Goal: Check status: Check status

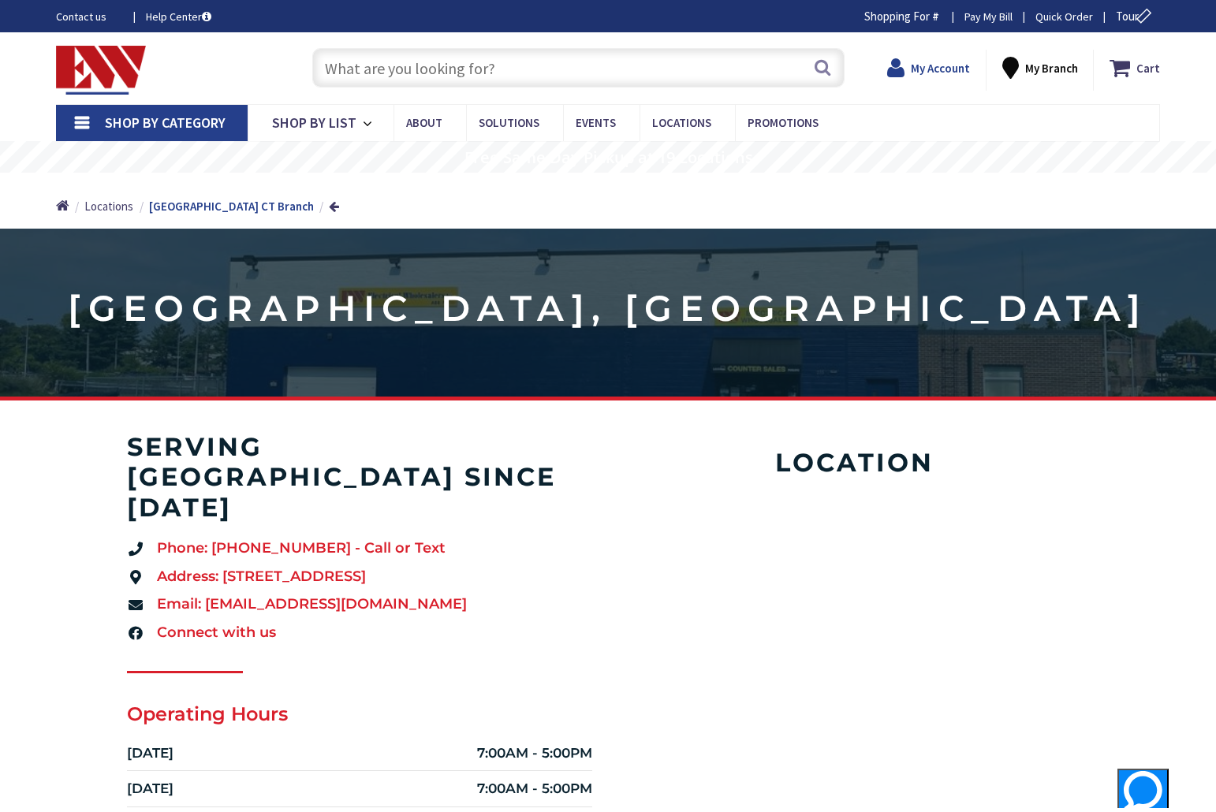
click at [951, 62] on strong "My Account" at bounding box center [939, 68] width 59 height 15
click at [942, 73] on strong "My Account" at bounding box center [939, 68] width 59 height 15
click at [927, 75] on span "Hi, [PERSON_NAME]" at bounding box center [926, 76] width 67 height 13
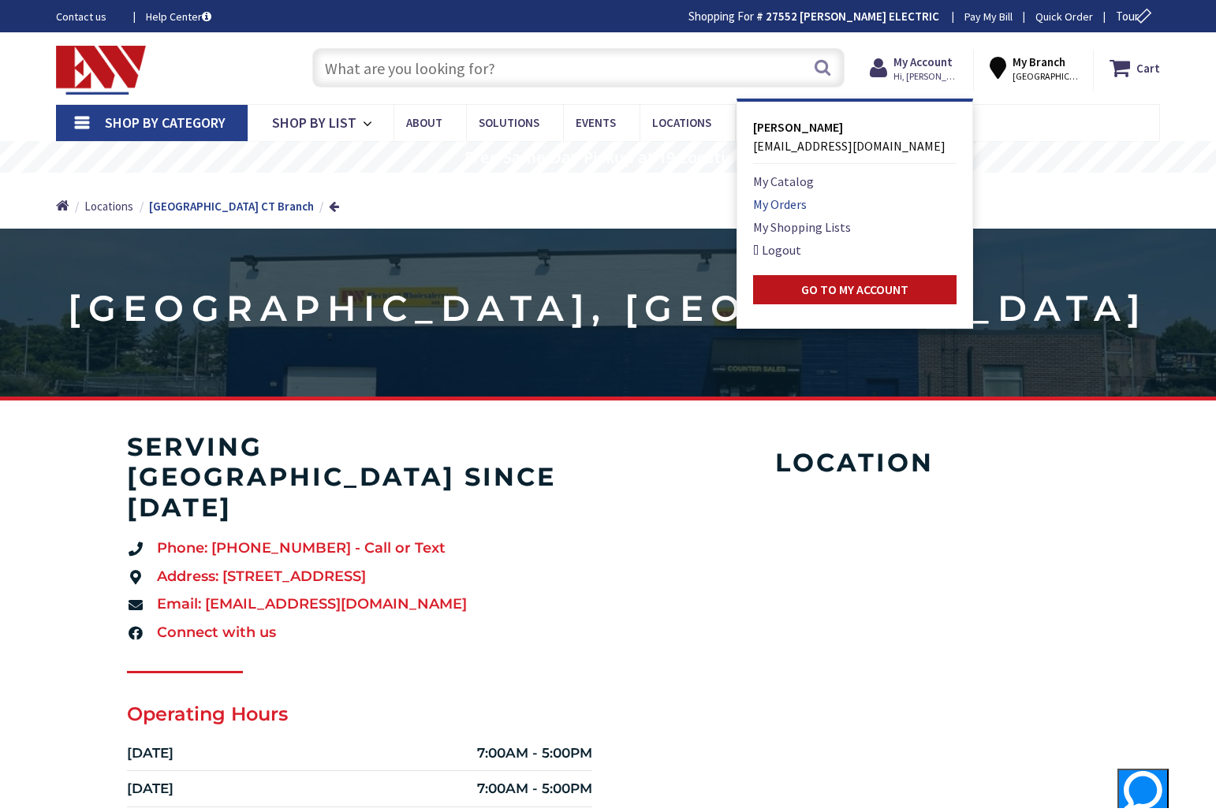
click at [771, 208] on link "My Orders" at bounding box center [780, 204] width 54 height 19
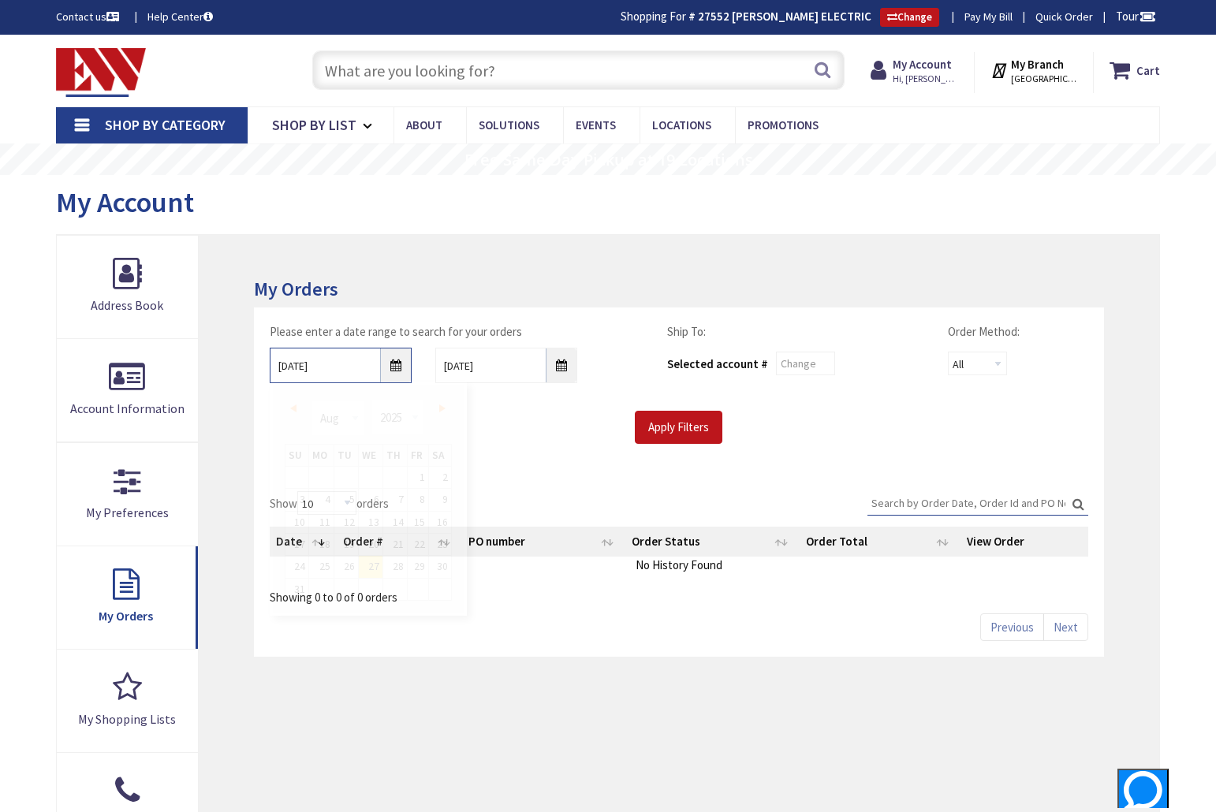
click at [283, 364] on input "8/27/2025" at bounding box center [341, 365] width 142 height 35
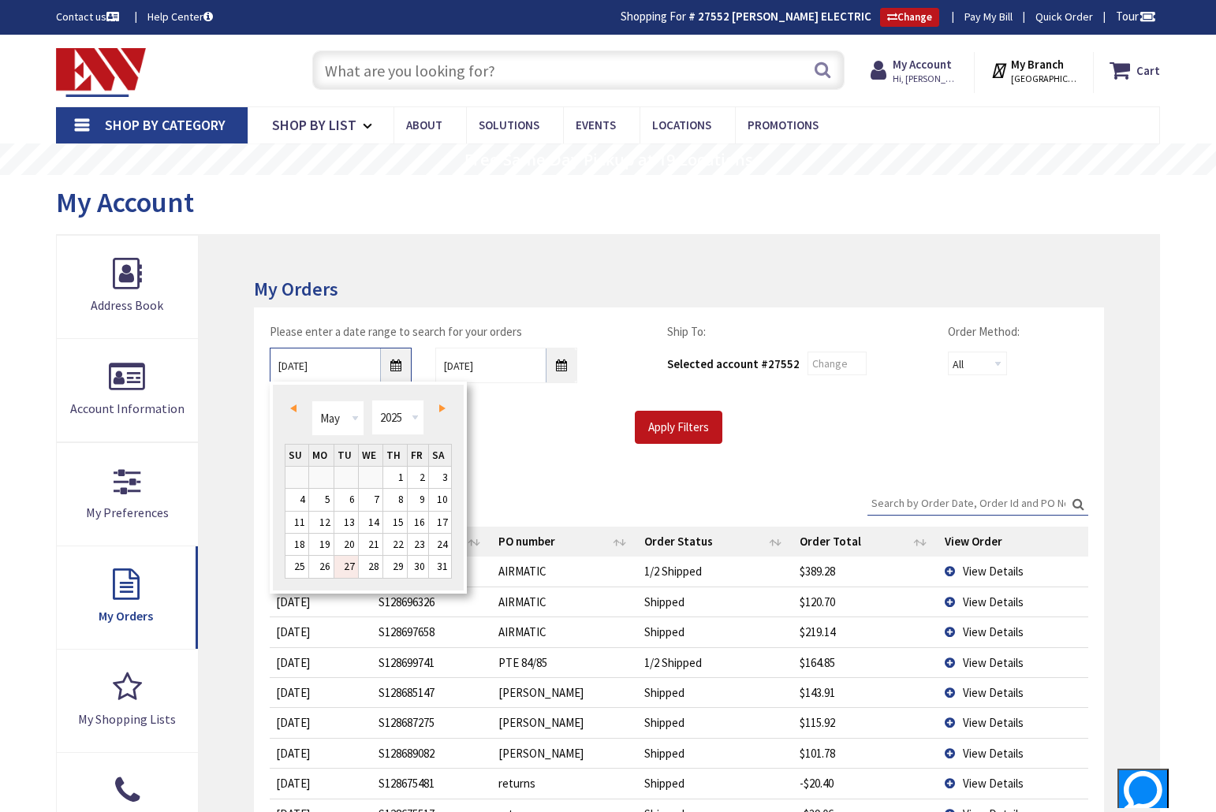
type input "5/27/2025"
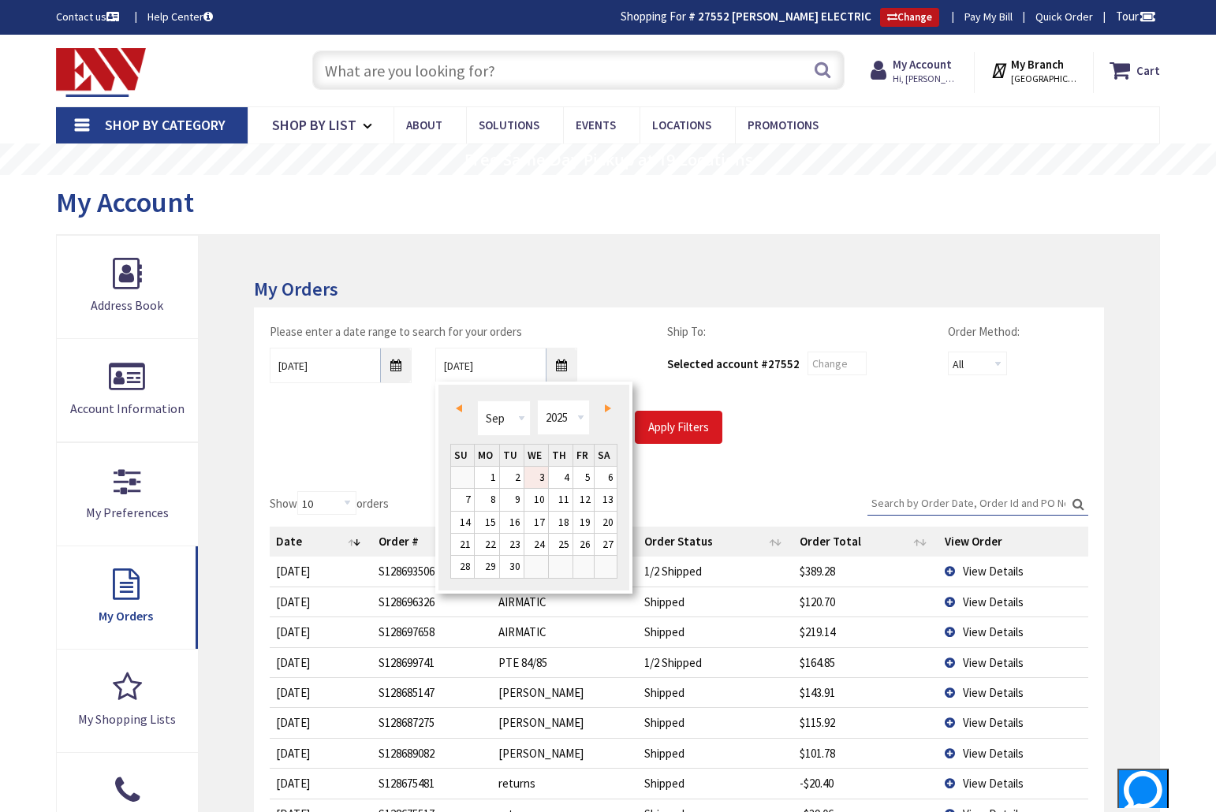
click at [694, 434] on input "Apply Filters" at bounding box center [679, 427] width 88 height 33
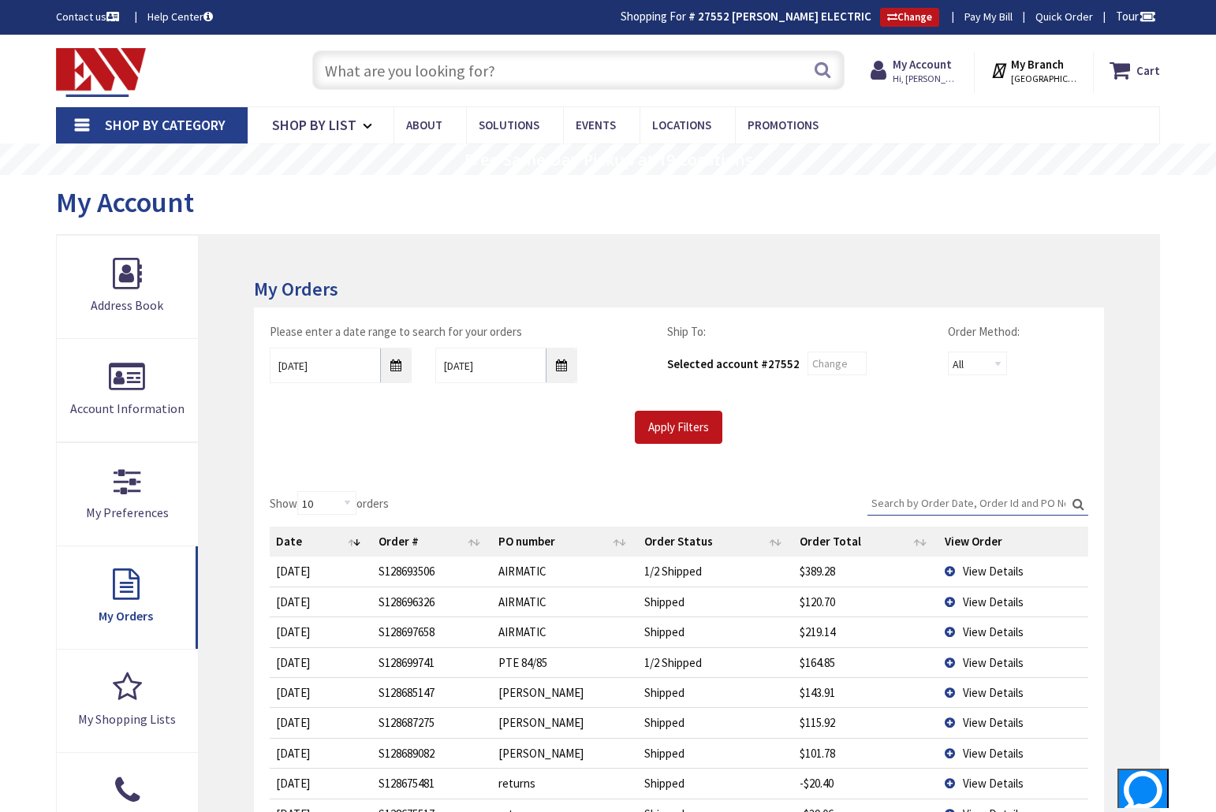
click at [884, 502] on input "Search:" at bounding box center [977, 503] width 221 height 24
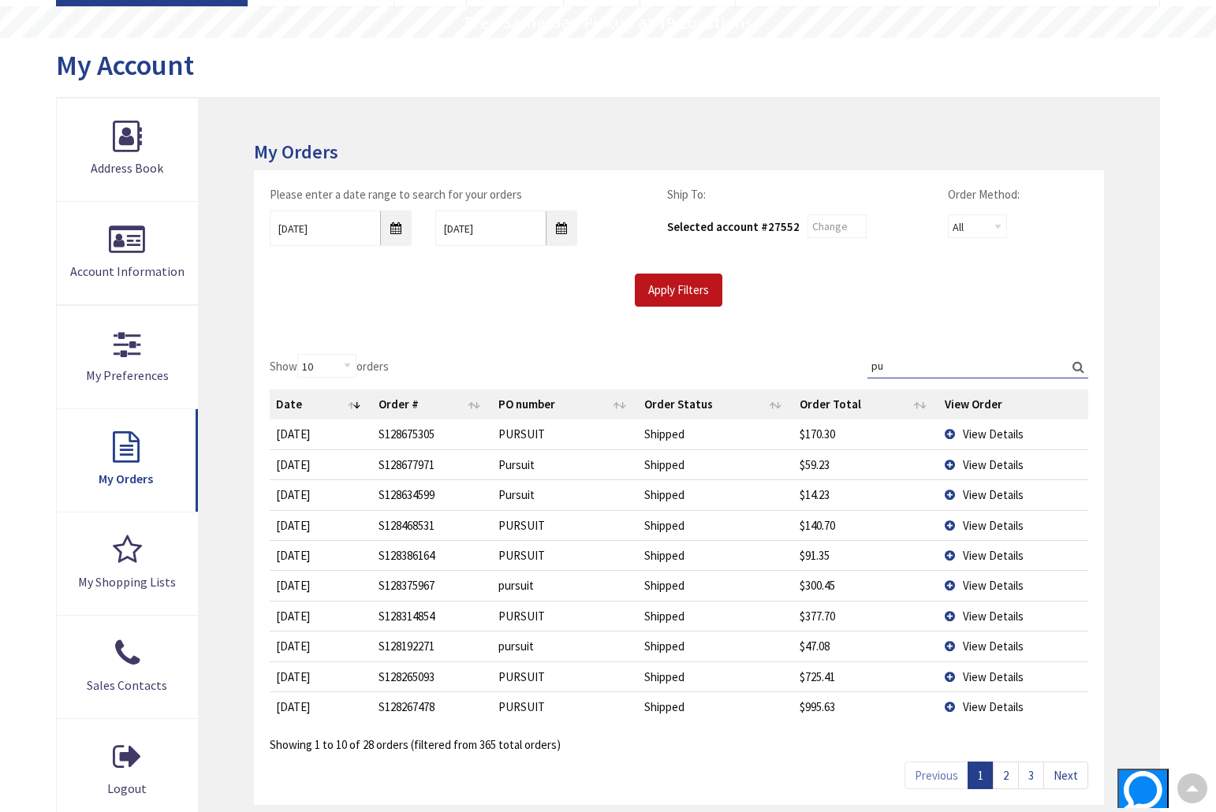
scroll to position [151, 0]
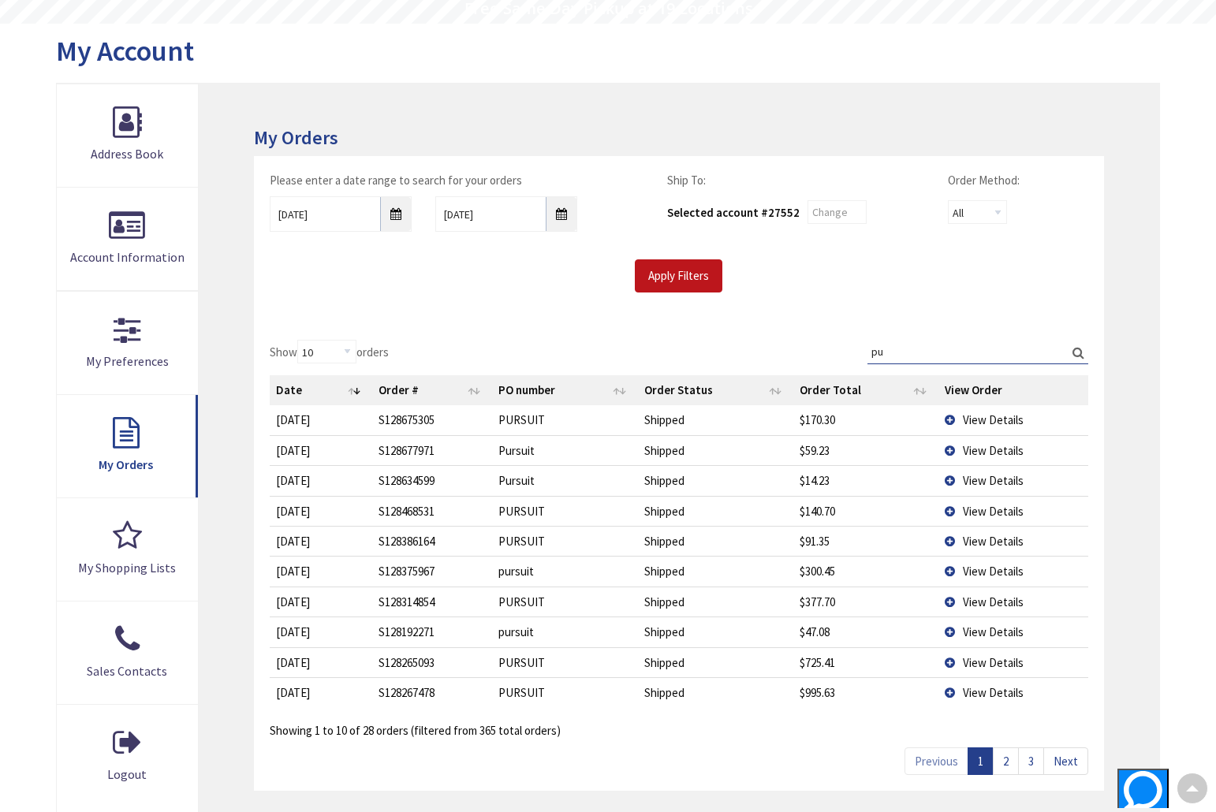
type input "pu"
click at [1032, 759] on link "3" at bounding box center [1031, 761] width 26 height 28
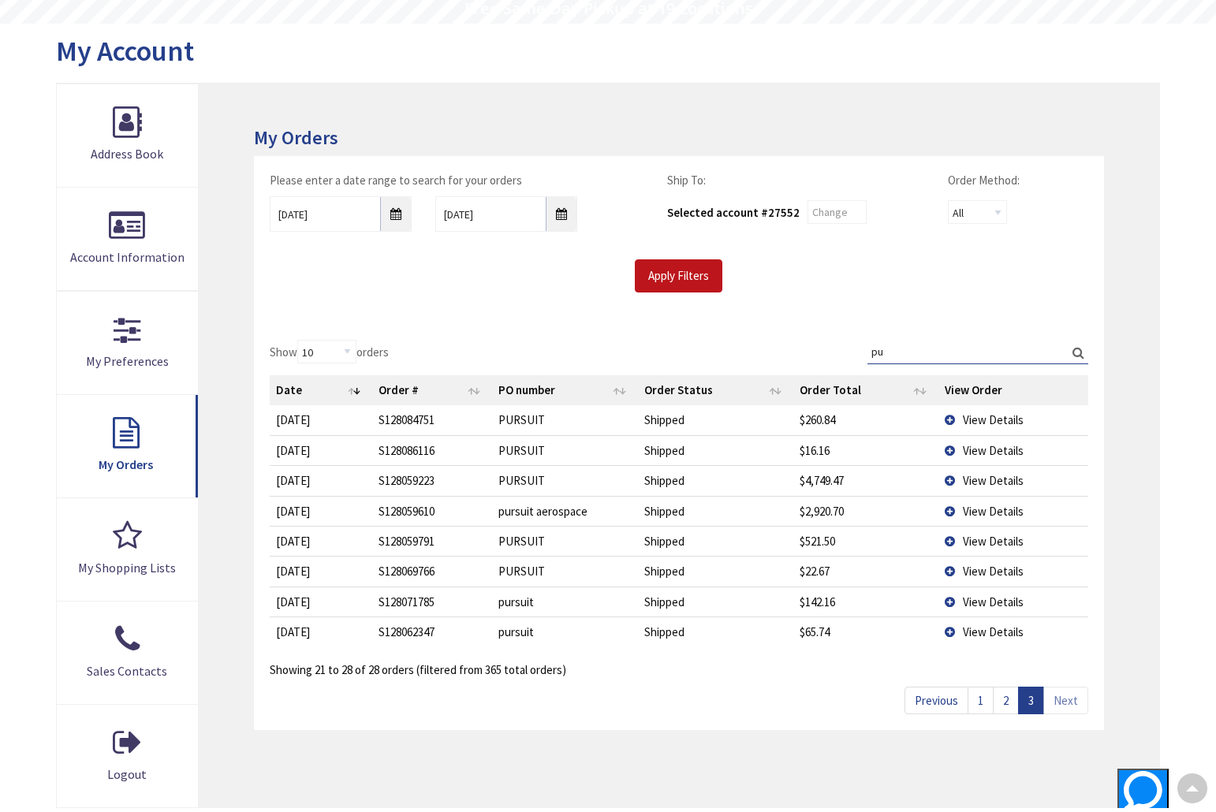
click at [991, 599] on span "View Details" at bounding box center [993, 601] width 61 height 15
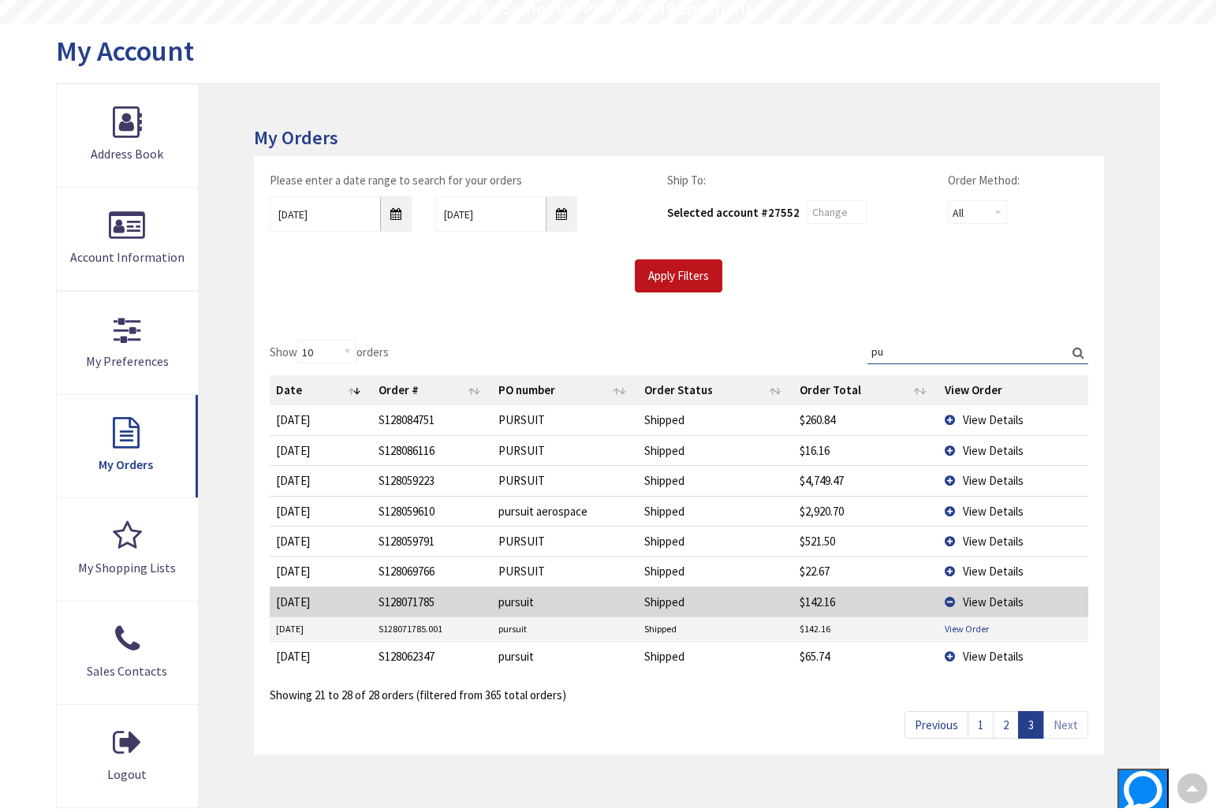
click at [963, 623] on link "View Order" at bounding box center [966, 628] width 44 height 13
click at [976, 538] on span "View Details" at bounding box center [993, 541] width 61 height 15
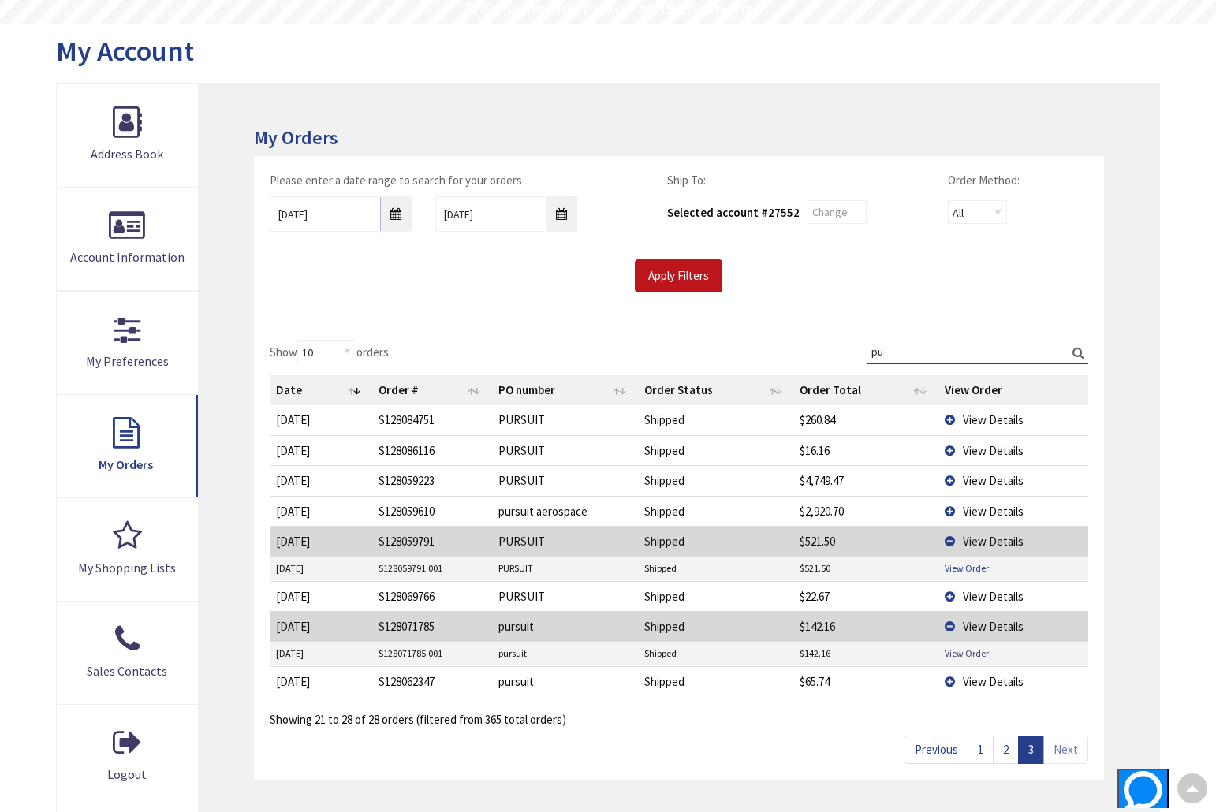
click at [957, 561] on link "View Order" at bounding box center [966, 567] width 44 height 13
click at [978, 504] on span "View Details" at bounding box center [993, 511] width 61 height 15
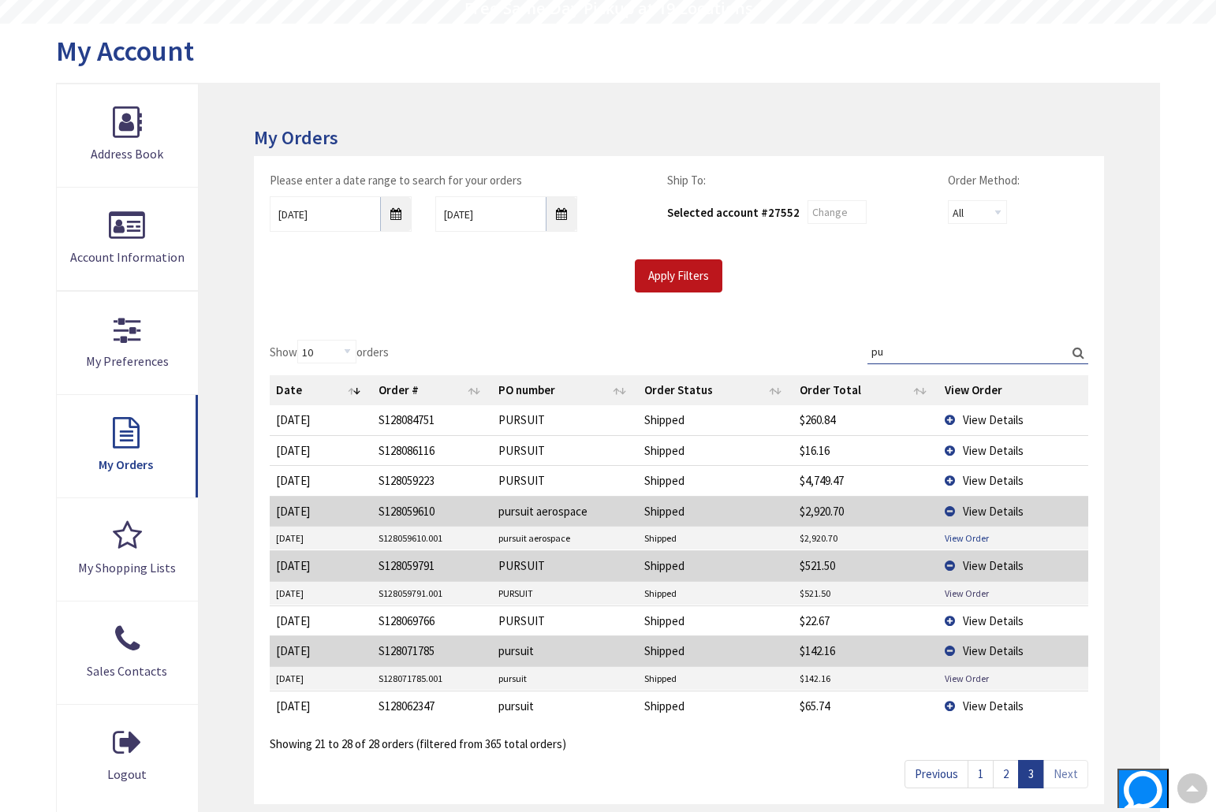
click at [953, 533] on link "View Order" at bounding box center [966, 537] width 44 height 13
click at [996, 477] on span "View Details" at bounding box center [993, 480] width 61 height 15
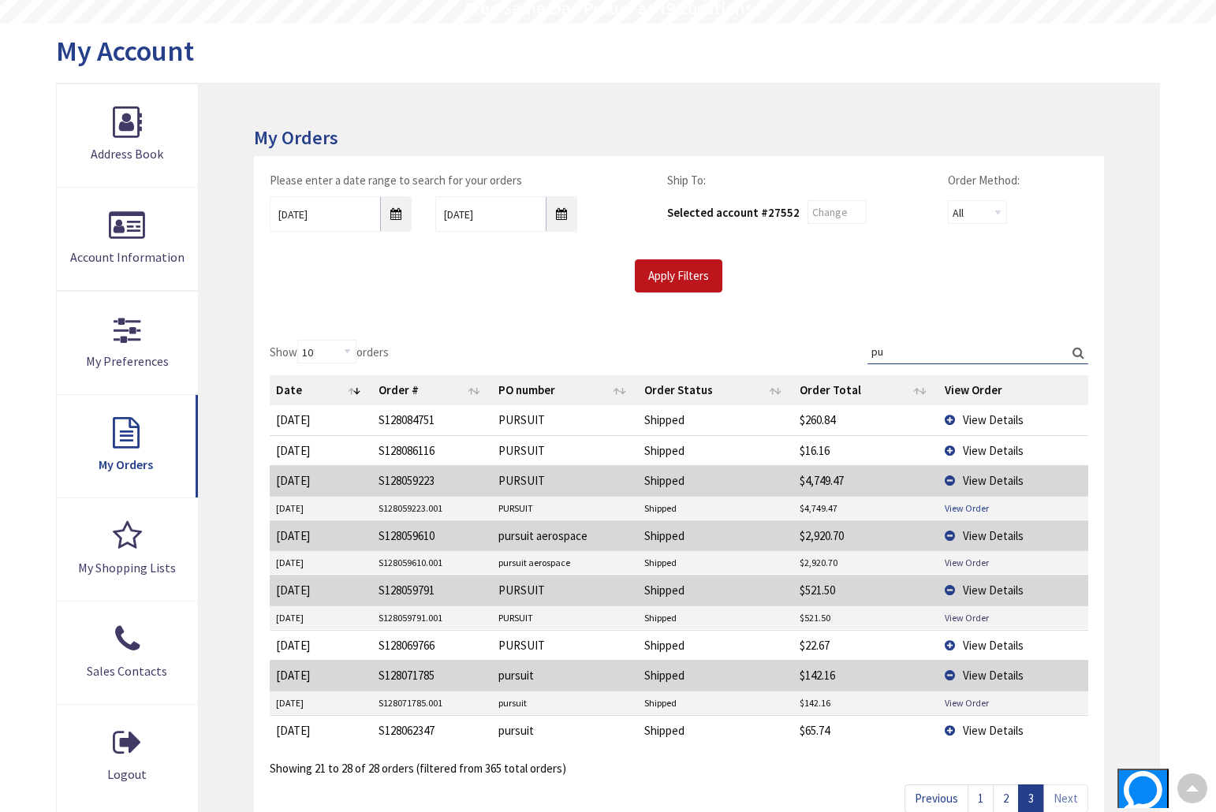
click at [977, 504] on link "View Order" at bounding box center [966, 507] width 44 height 13
click at [981, 419] on span "View Details" at bounding box center [993, 419] width 61 height 15
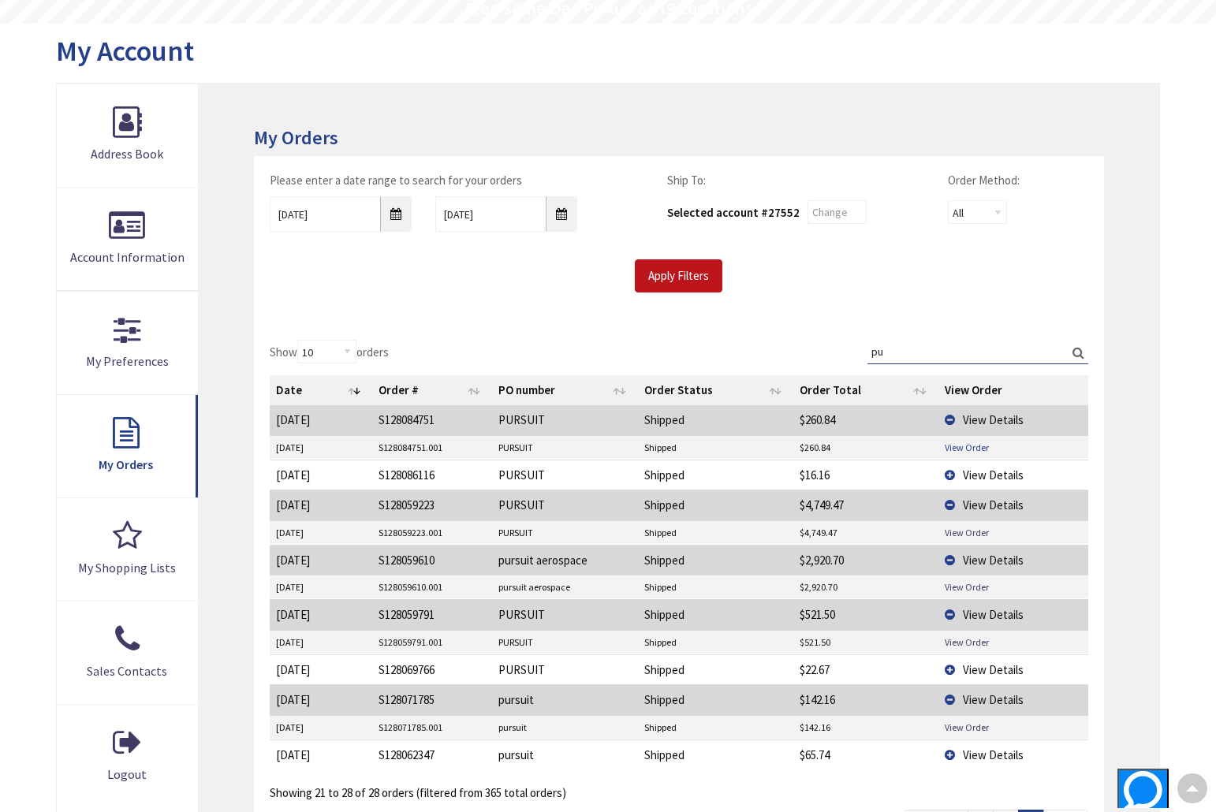
click at [963, 446] on link "View Order" at bounding box center [966, 447] width 44 height 13
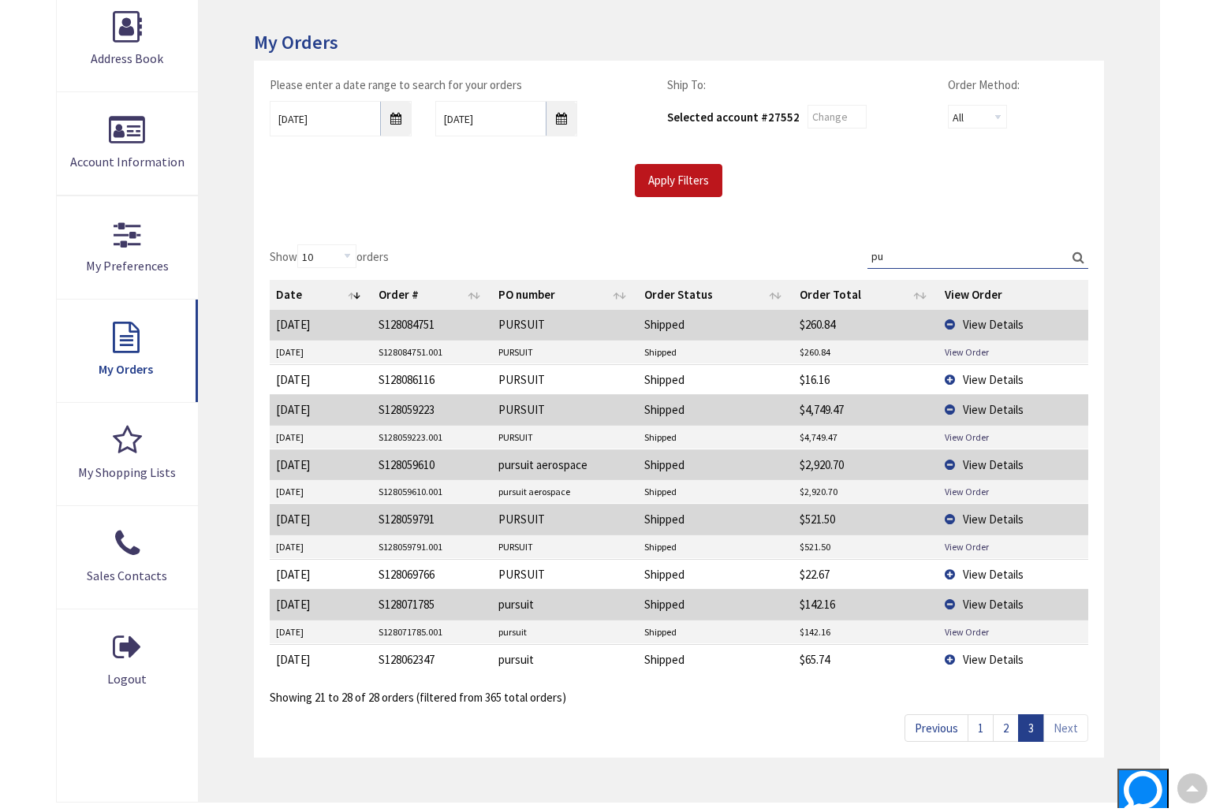
scroll to position [263, 0]
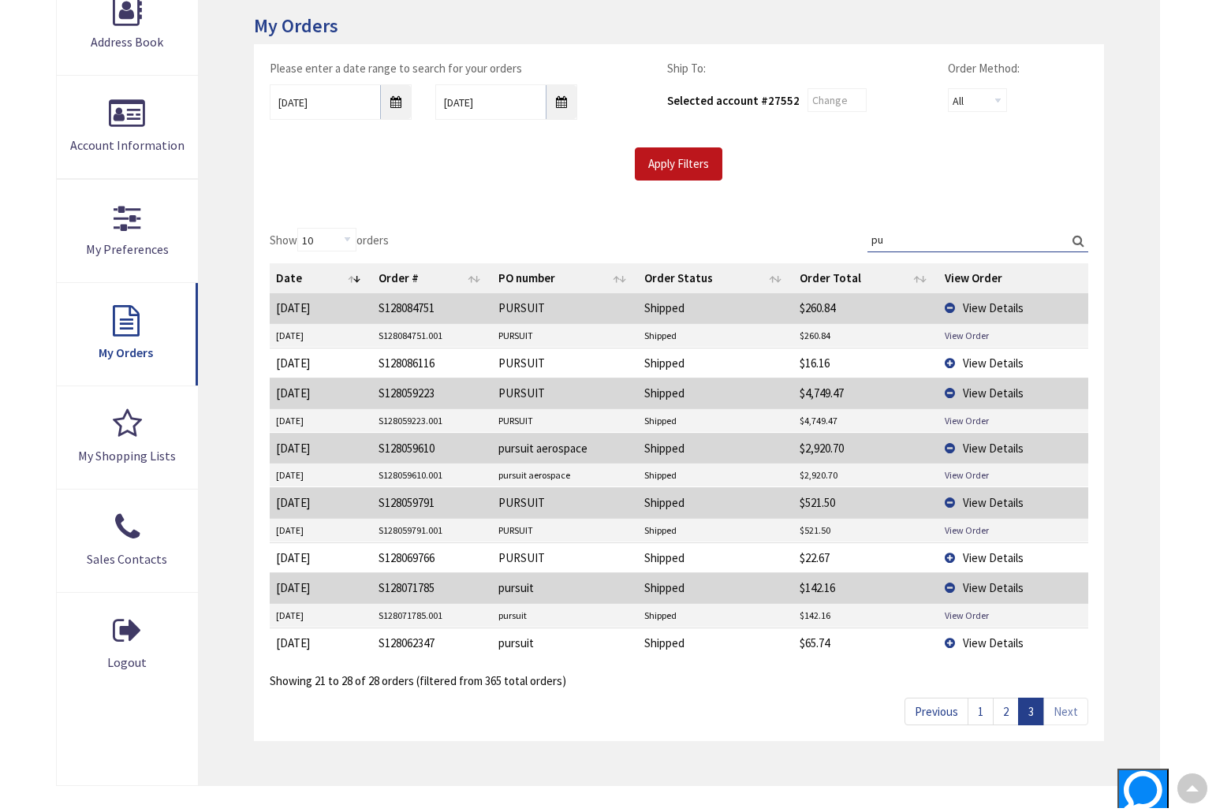
click at [1011, 709] on link "2" at bounding box center [1005, 712] width 26 height 28
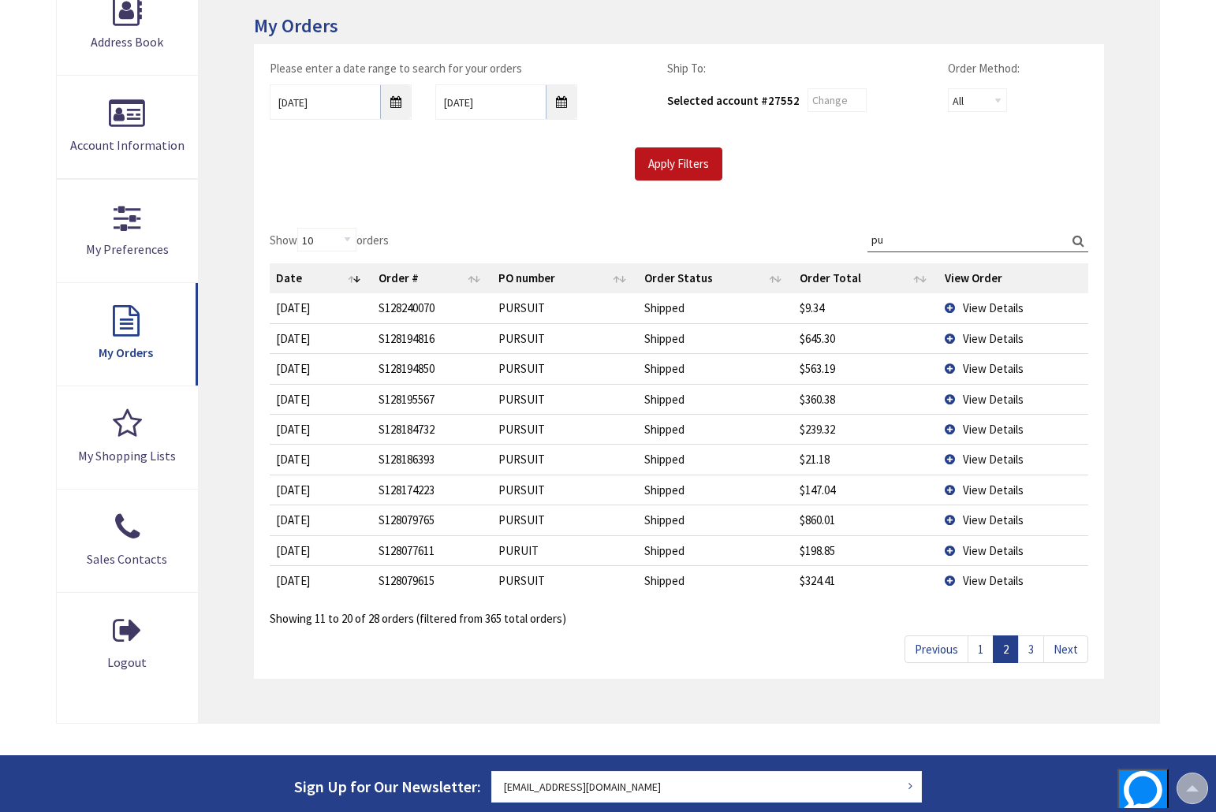
click at [990, 576] on span "View Details" at bounding box center [993, 580] width 61 height 15
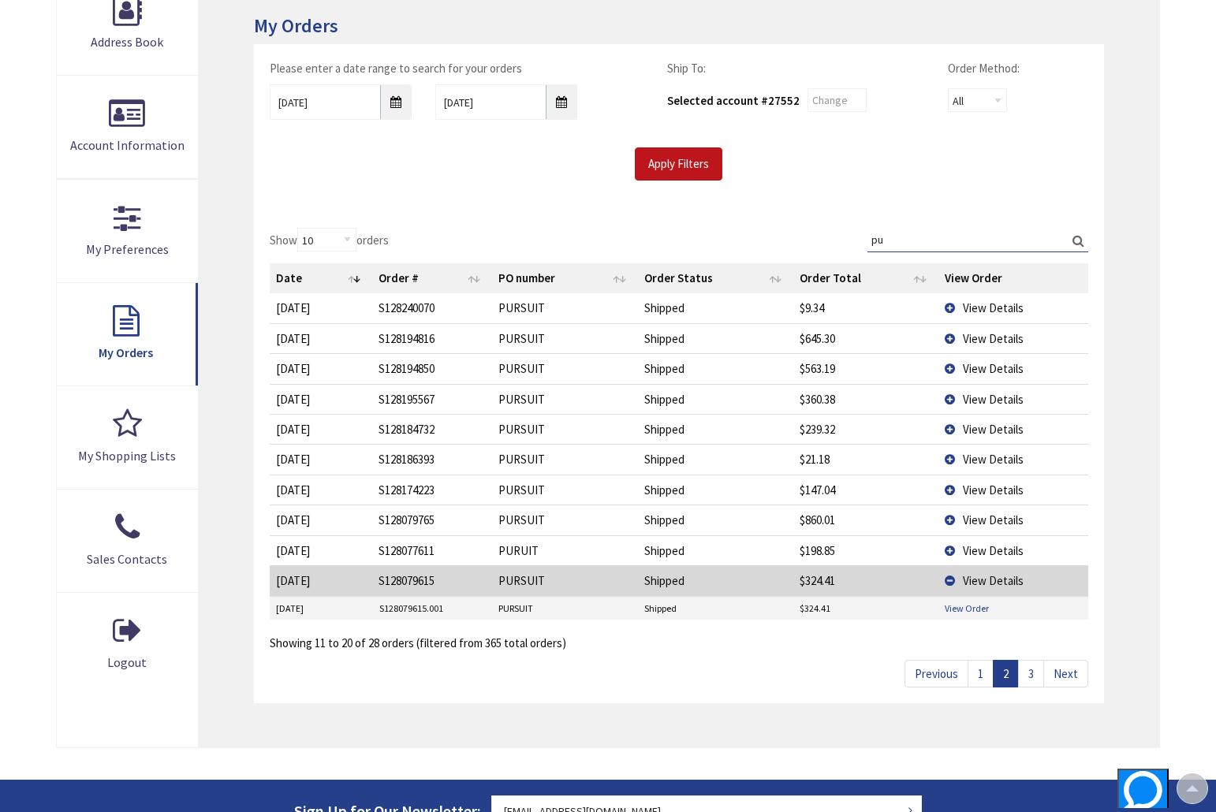
click at [953, 602] on link "View Order" at bounding box center [966, 607] width 44 height 13
click at [976, 547] on span "View Details" at bounding box center [993, 550] width 61 height 15
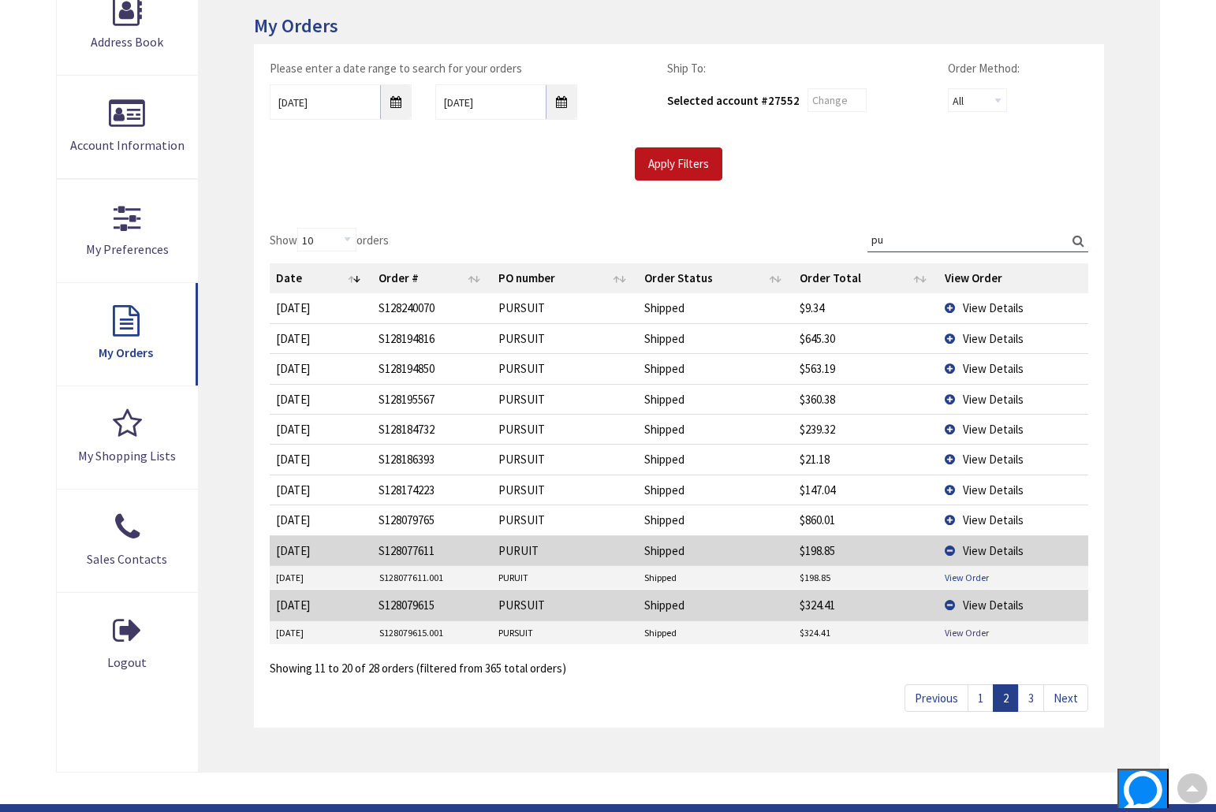
click at [959, 571] on link "View Order" at bounding box center [966, 577] width 44 height 13
click at [991, 518] on span "View Details" at bounding box center [993, 519] width 61 height 15
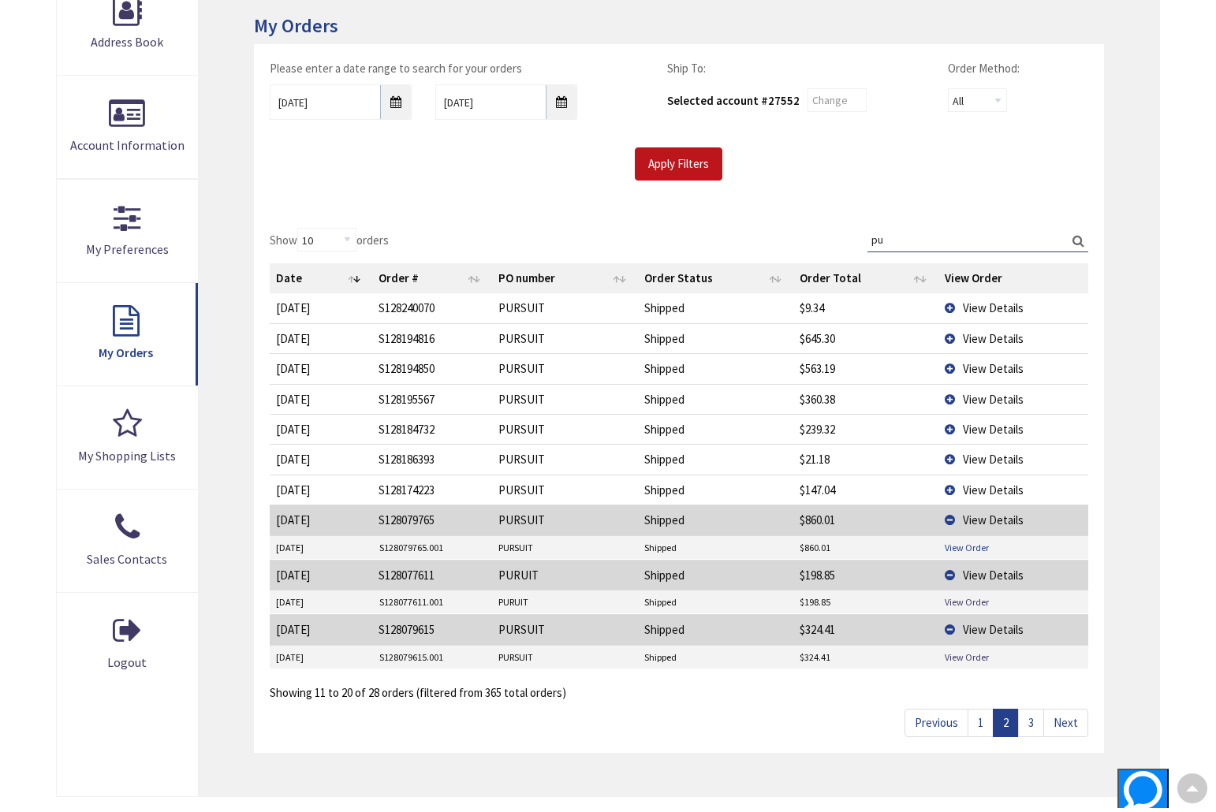
click at [968, 542] on link "View Order" at bounding box center [966, 547] width 44 height 13
click at [973, 488] on span "View Details" at bounding box center [993, 489] width 61 height 15
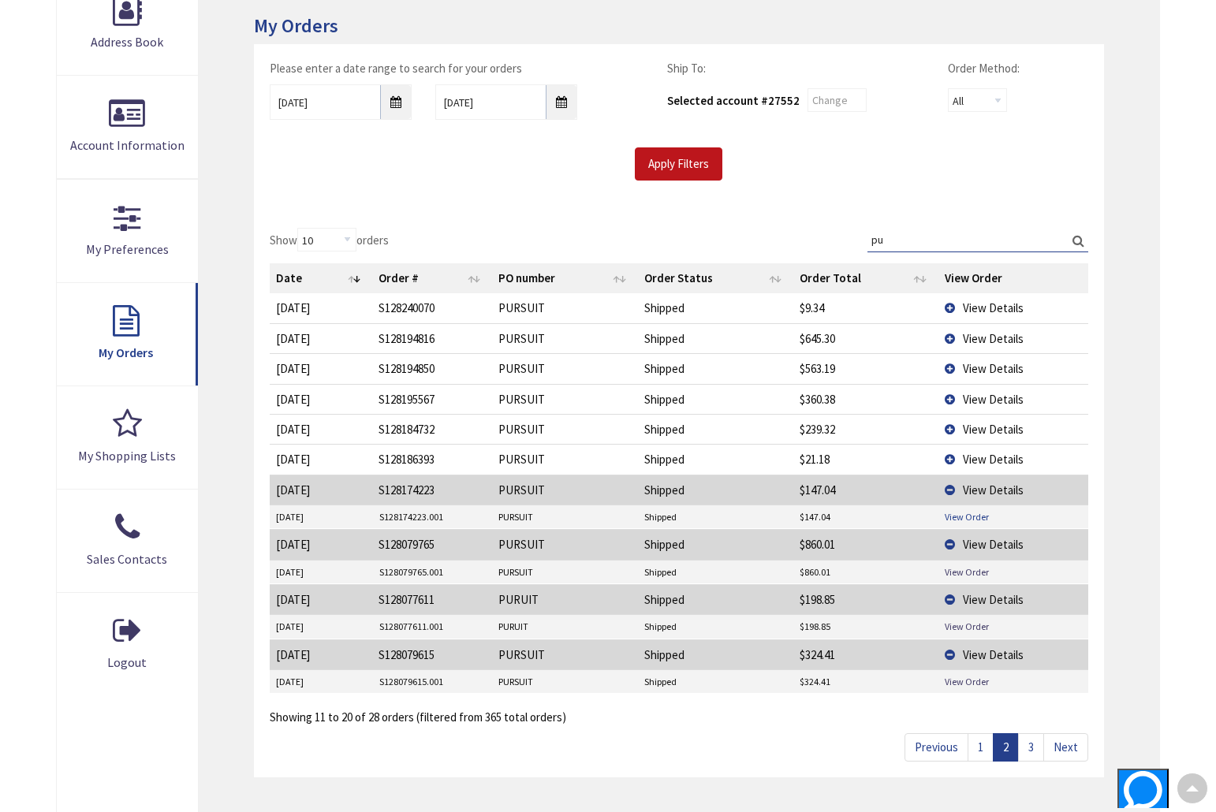
click at [964, 510] on link "View Order" at bounding box center [966, 516] width 44 height 13
click at [981, 425] on span "View Details" at bounding box center [993, 429] width 61 height 15
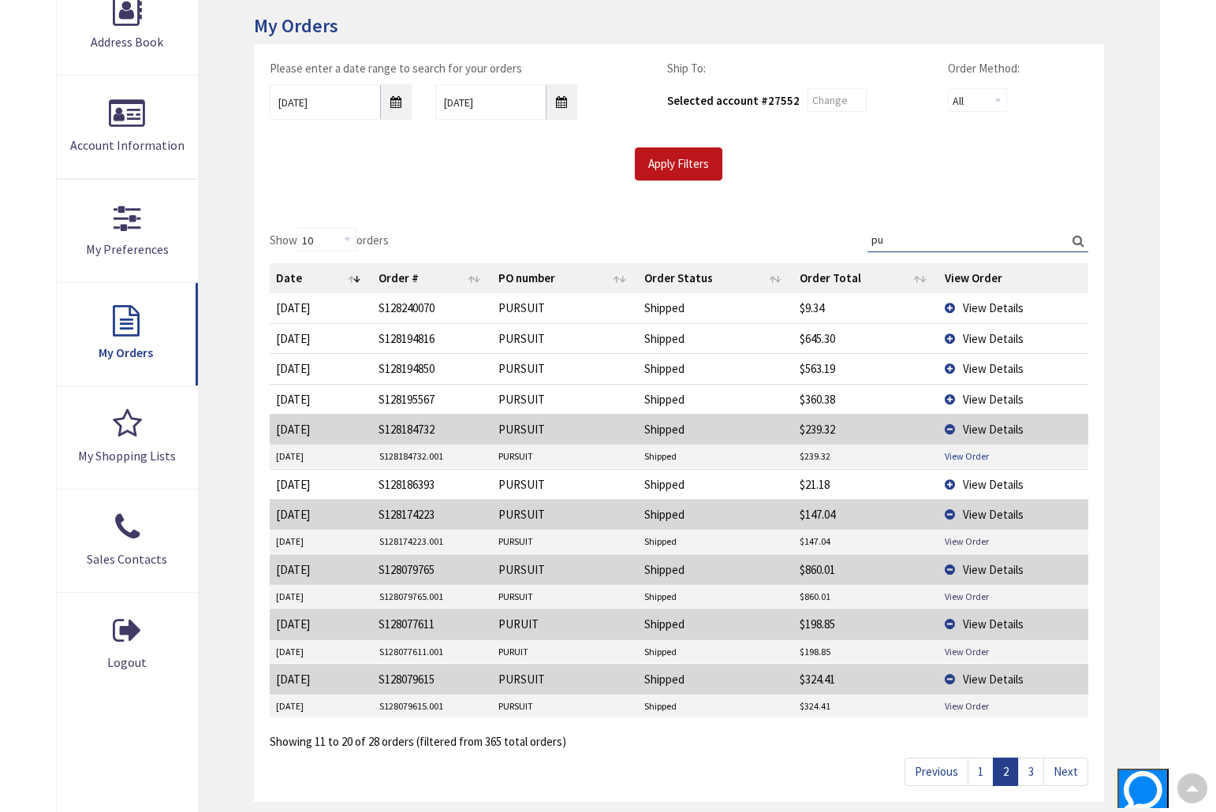
click at [961, 456] on link "View Order" at bounding box center [966, 455] width 44 height 13
click at [996, 392] on span "View Details" at bounding box center [993, 399] width 61 height 15
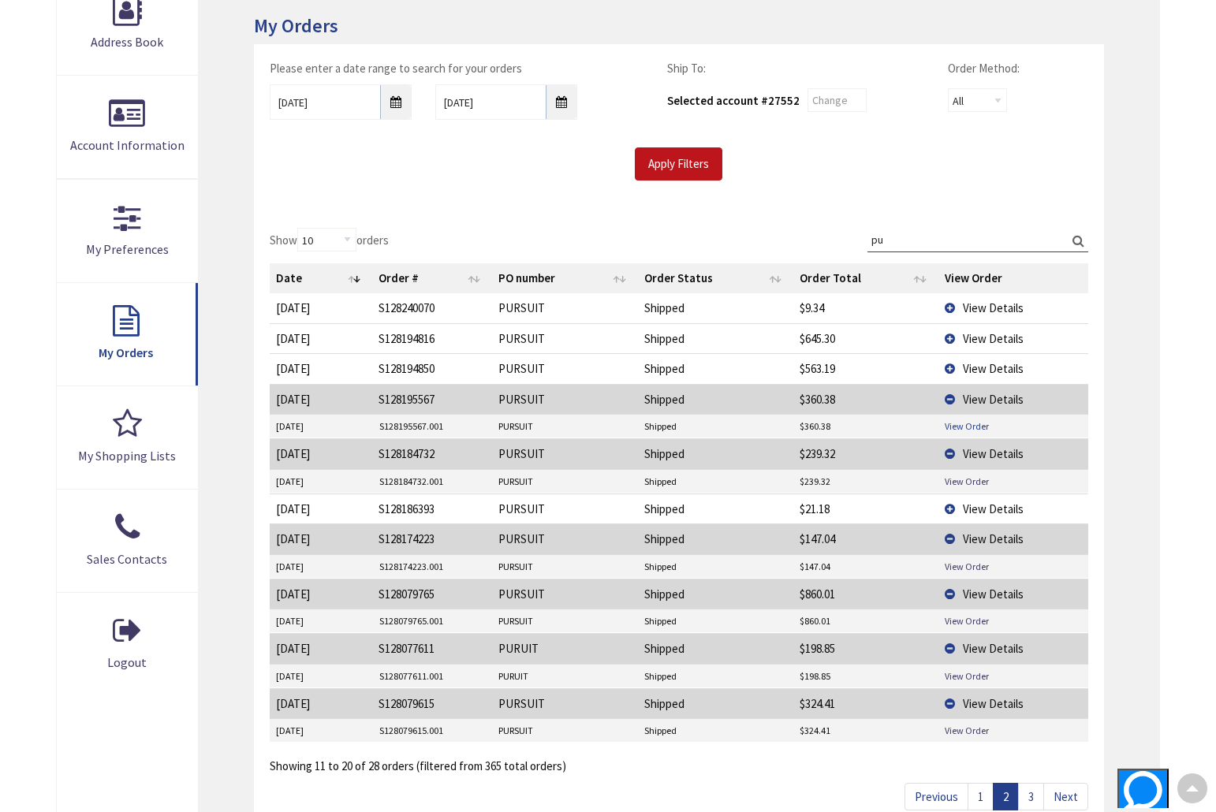
click at [970, 426] on link "View Order" at bounding box center [966, 425] width 44 height 13
click at [973, 368] on span "View Details" at bounding box center [993, 368] width 61 height 15
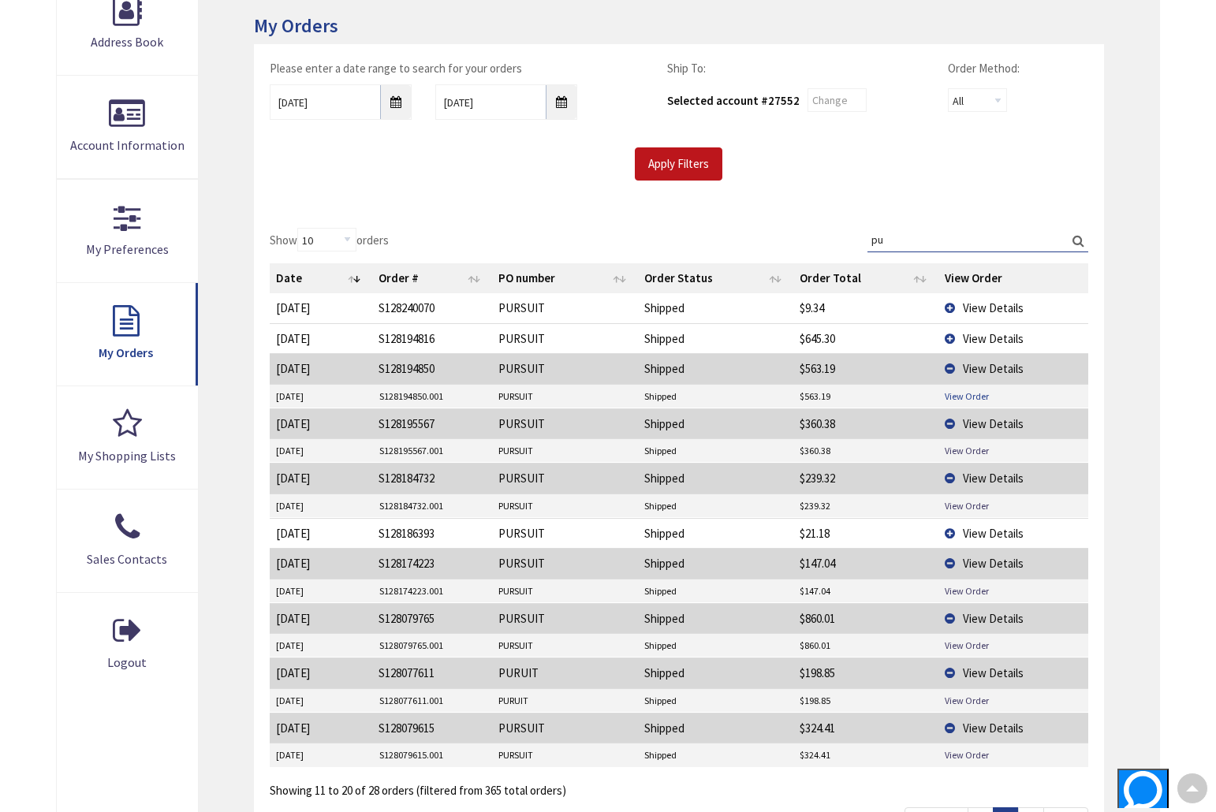
click at [970, 391] on link "View Order" at bounding box center [966, 395] width 44 height 13
click at [989, 337] on span "View Details" at bounding box center [993, 338] width 61 height 15
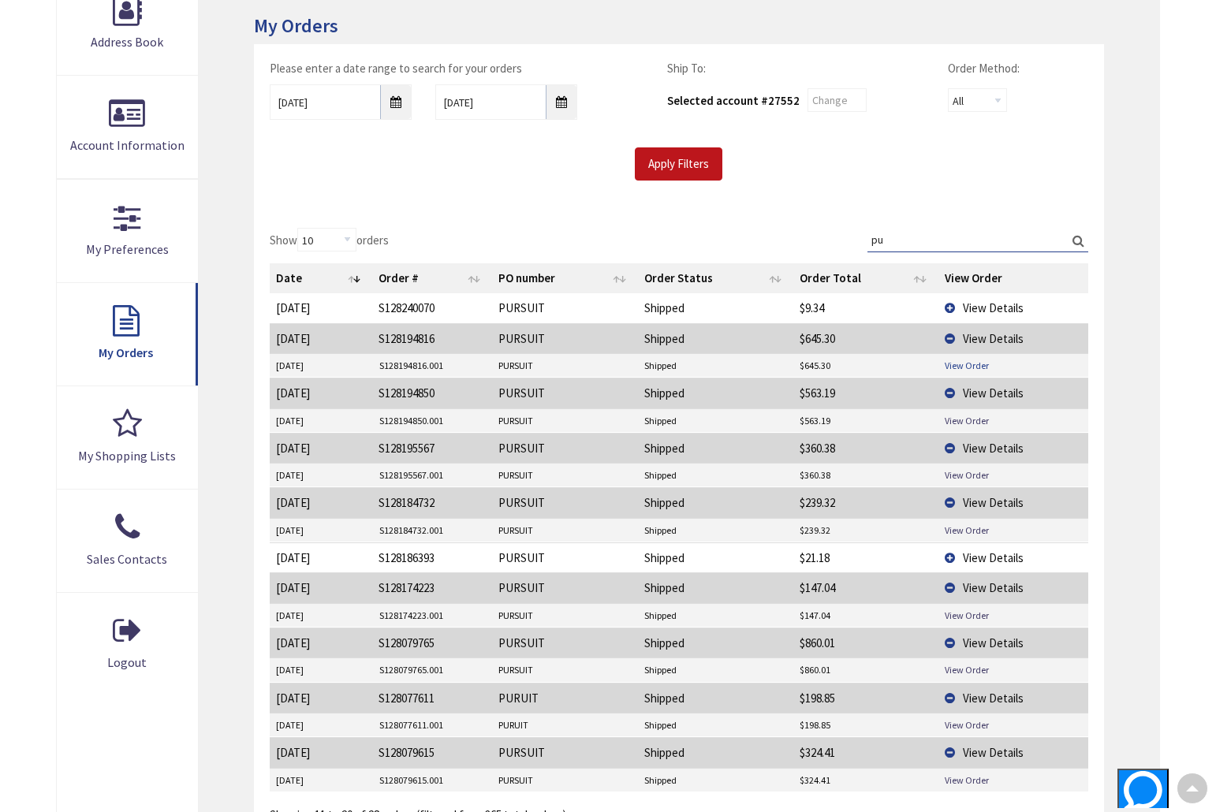
click at [966, 359] on link "View Order" at bounding box center [966, 365] width 44 height 13
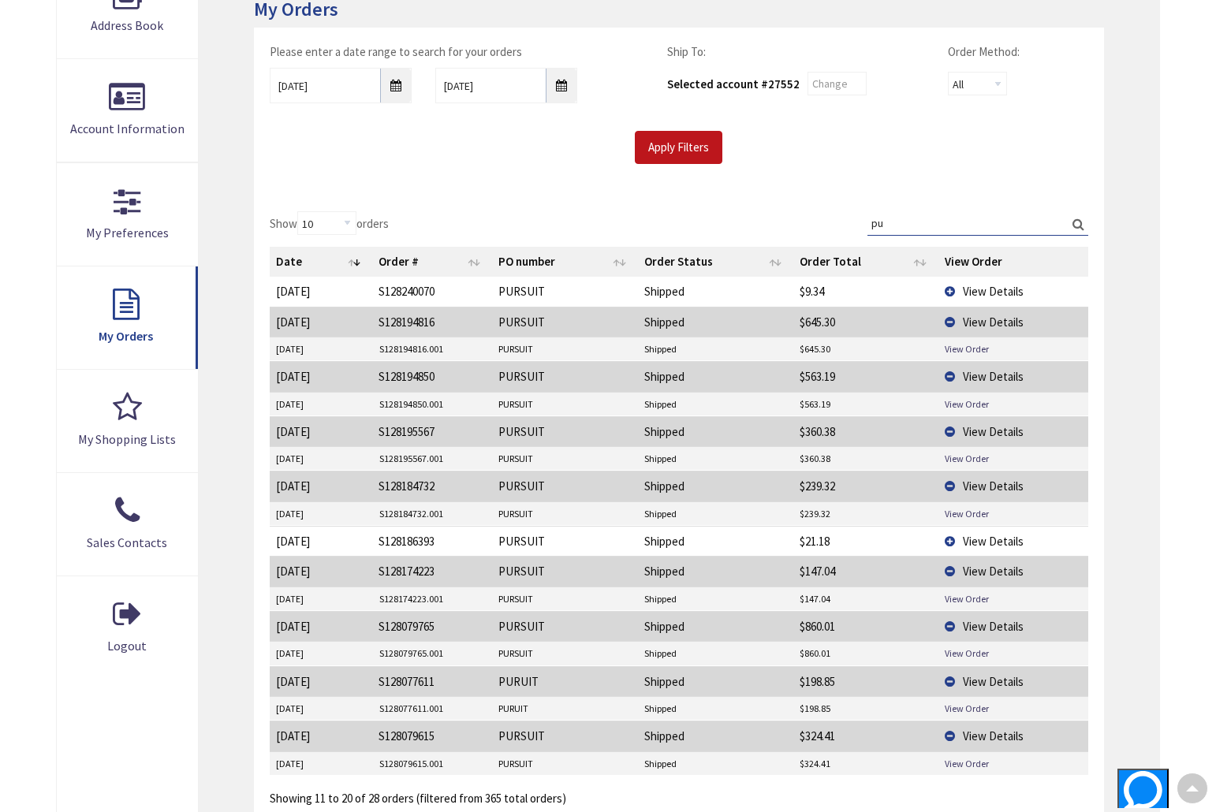
scroll to position [355, 0]
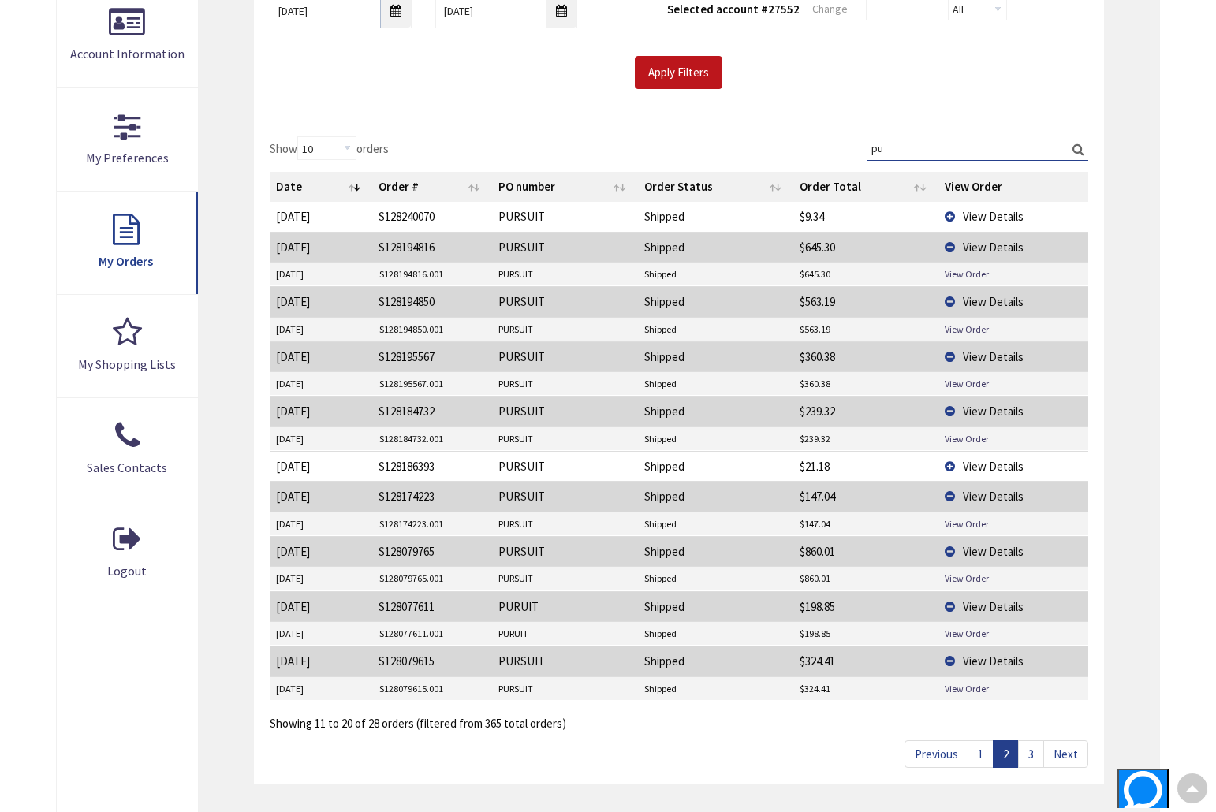
click at [977, 747] on link "1" at bounding box center [980, 754] width 26 height 28
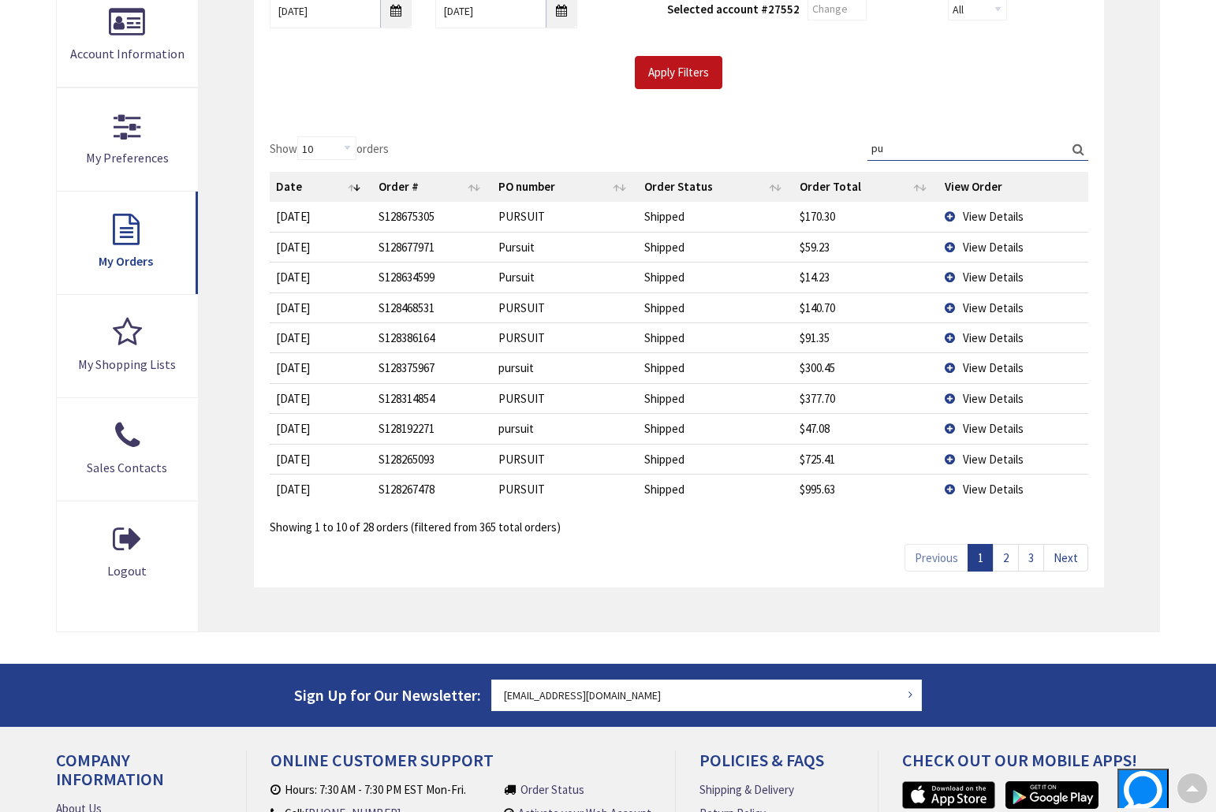
click at [992, 482] on span "View Details" at bounding box center [993, 489] width 61 height 15
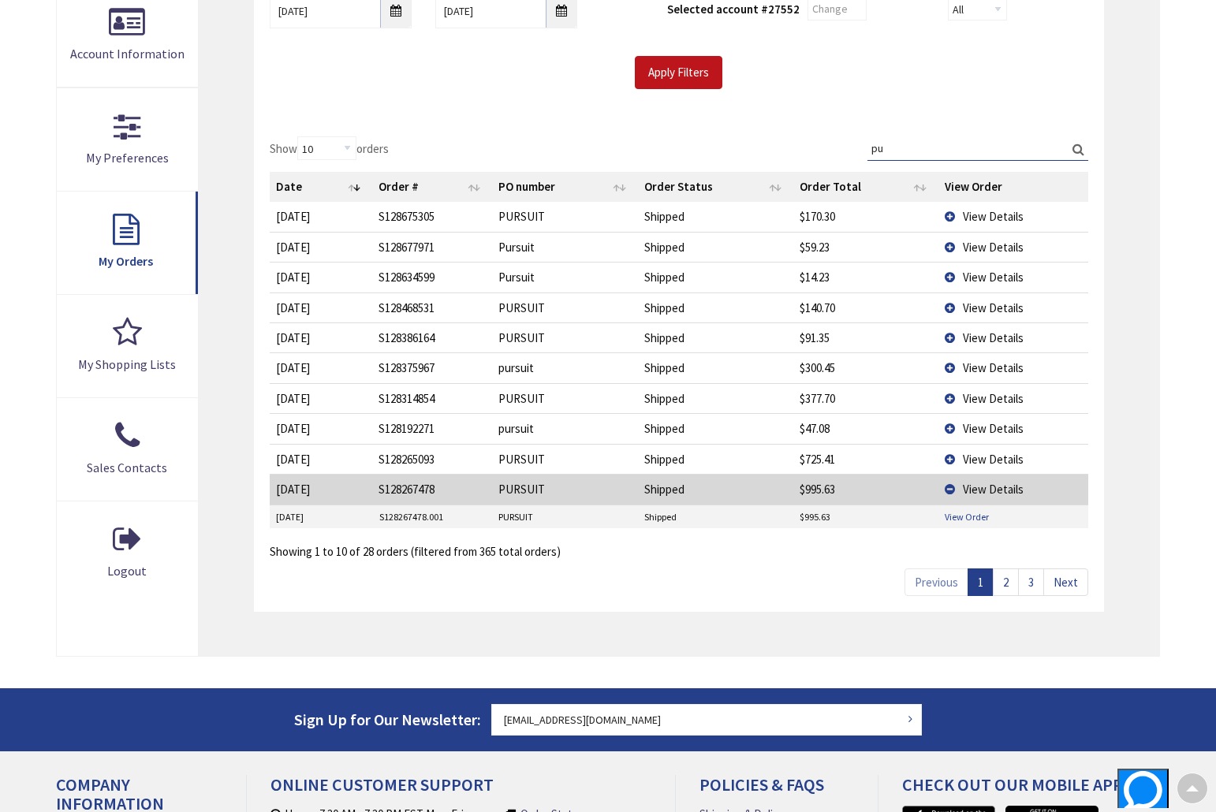
click at [956, 510] on link "View Order" at bounding box center [966, 516] width 44 height 13
click at [970, 452] on span "View Details" at bounding box center [993, 459] width 61 height 15
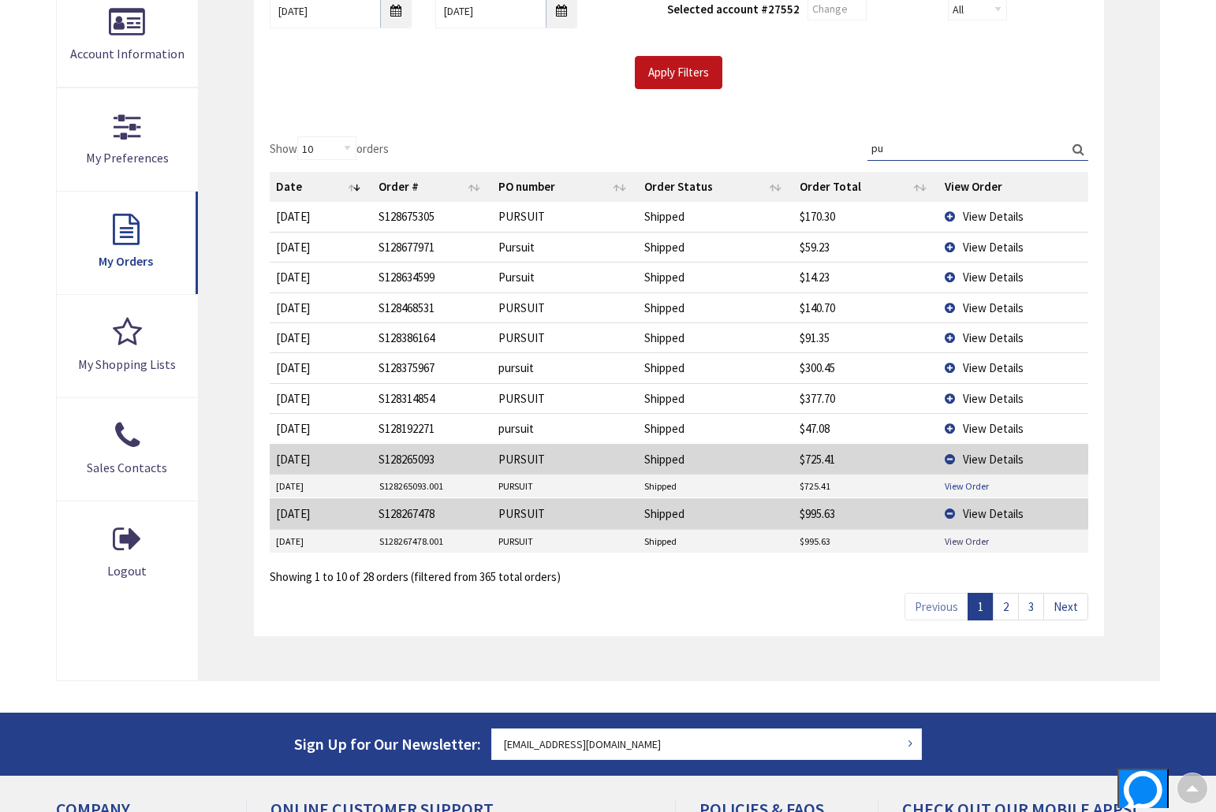
click at [969, 479] on link "View Order" at bounding box center [966, 485] width 44 height 13
click at [971, 391] on span "View Details" at bounding box center [993, 398] width 61 height 15
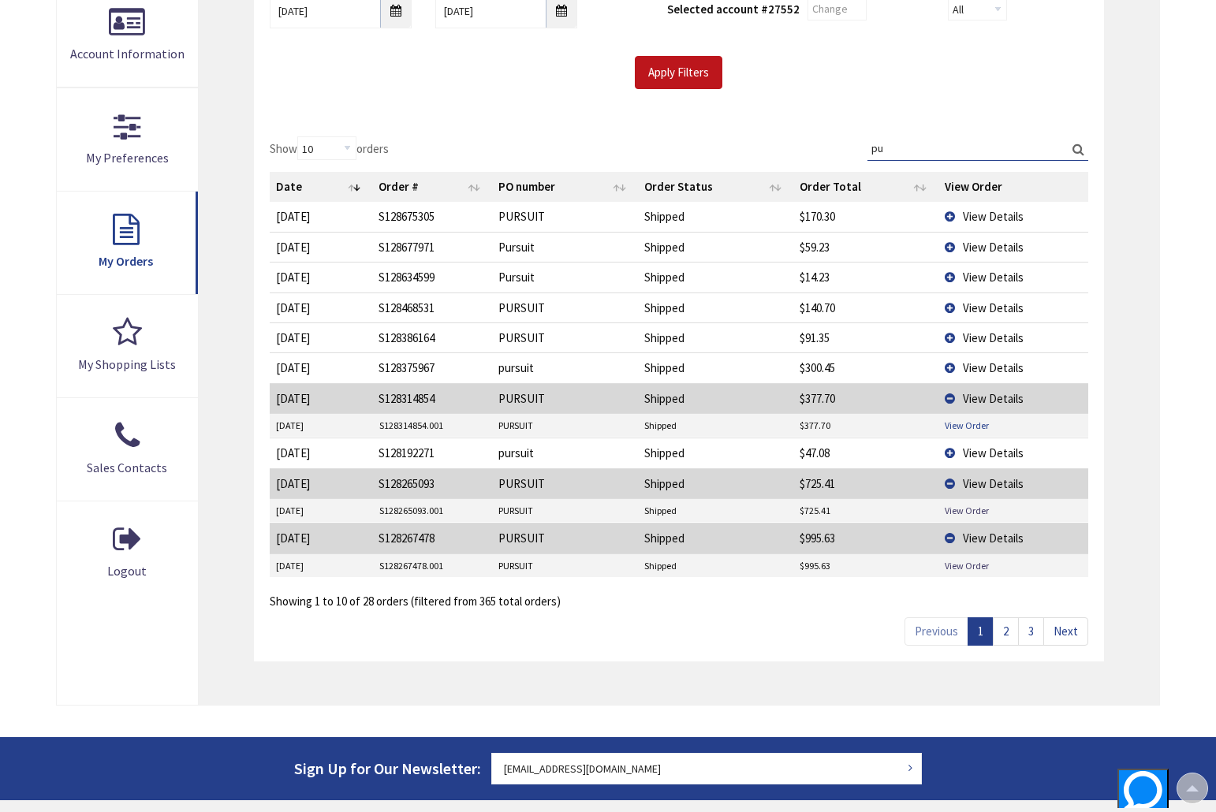
click at [976, 424] on link "View Order" at bounding box center [966, 425] width 44 height 13
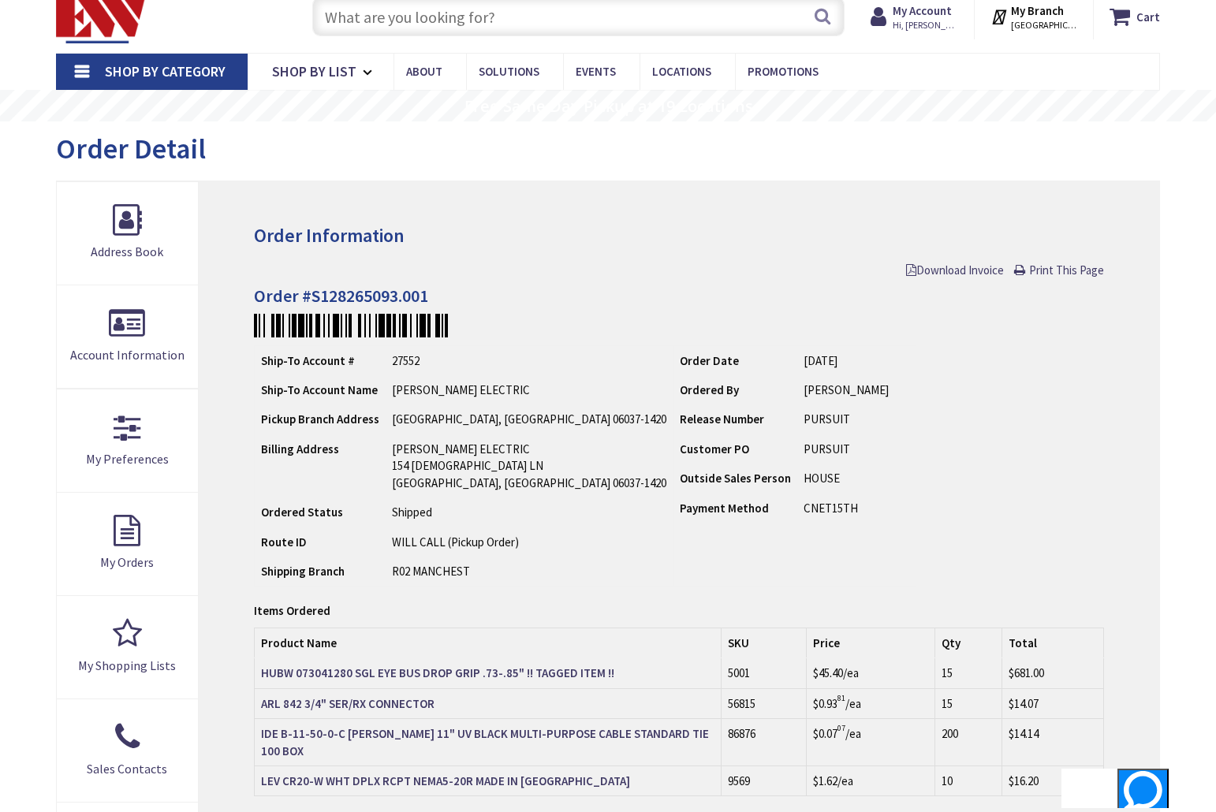
scroll to position [54, 0]
